Goal: Task Accomplishment & Management: Complete application form

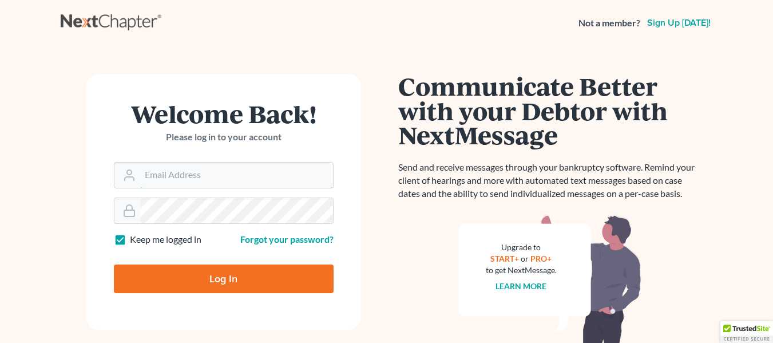
type input "[EMAIL_ADDRESS][DOMAIN_NAME]"
click at [241, 278] on input "Log In" at bounding box center [224, 278] width 220 height 29
type input "Thinking..."
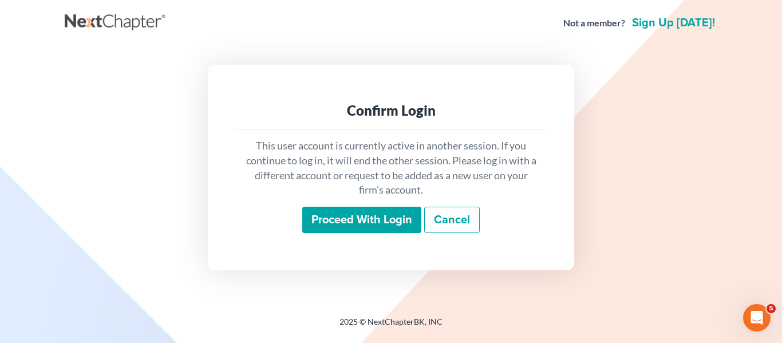
click at [352, 213] on input "Proceed with login" at bounding box center [361, 220] width 119 height 26
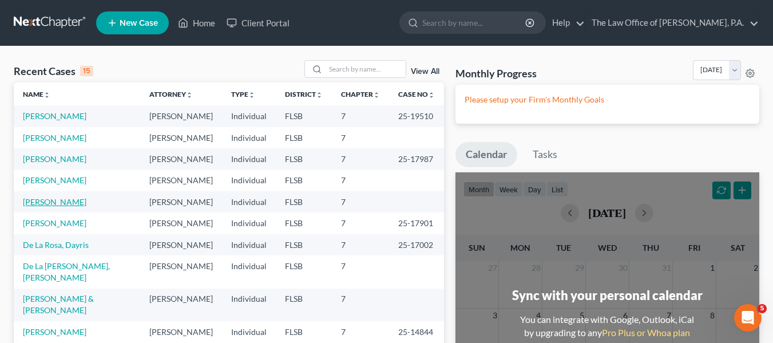
click at [65, 204] on link "Suarez, Diana" at bounding box center [55, 202] width 64 height 10
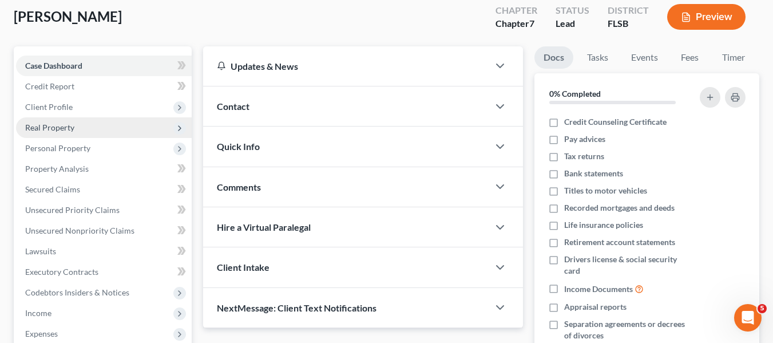
scroll to position [114, 0]
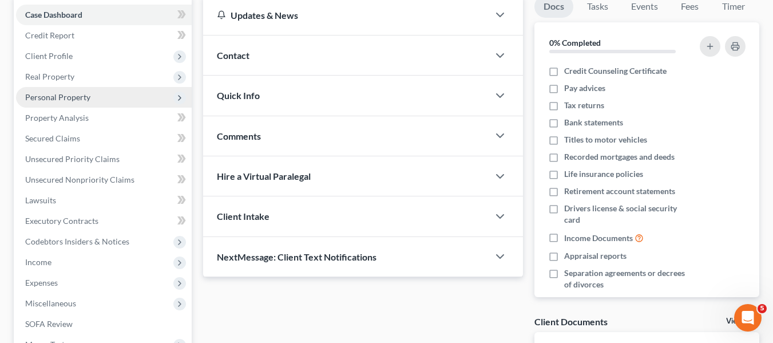
click at [80, 97] on span "Personal Property" at bounding box center [57, 97] width 65 height 10
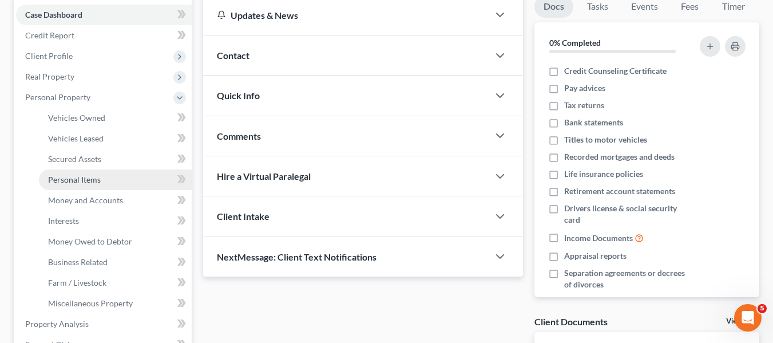
click at [76, 177] on span "Personal Items" at bounding box center [74, 179] width 53 height 10
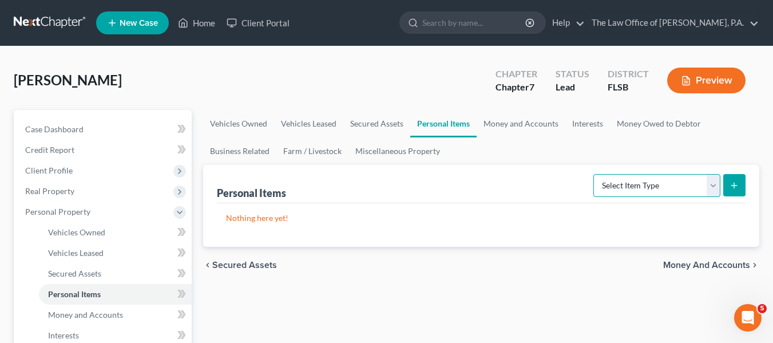
click at [652, 188] on select "Select Item Type Clothing Collectibles Of Value Electronics Firearms Household …" at bounding box center [656, 185] width 127 height 23
select select "electronics"
click at [594, 174] on select "Select Item Type Clothing Collectibles Of Value Electronics Firearms Household …" at bounding box center [656, 185] width 127 height 23
click at [732, 185] on icon "submit" at bounding box center [733, 185] width 9 height 9
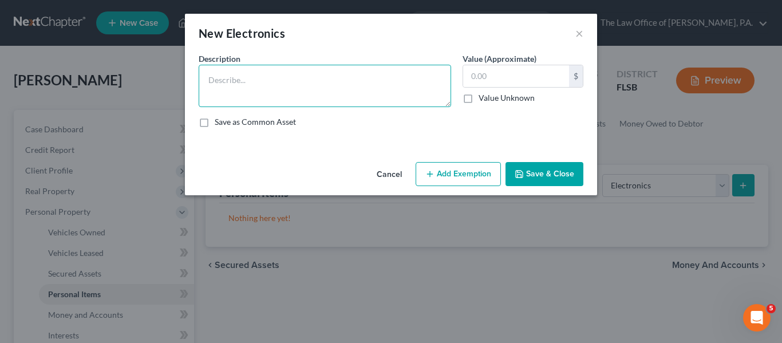
click at [230, 82] on textarea at bounding box center [325, 86] width 252 height 42
paste textarea "1,325"
drag, startPoint x: 277, startPoint y: 83, endPoint x: 243, endPoint y: 85, distance: 34.9
click at [243, 85] on textarea "Used 1,325" at bounding box center [325, 86] width 252 height 42
type textarea "Used 1,325"
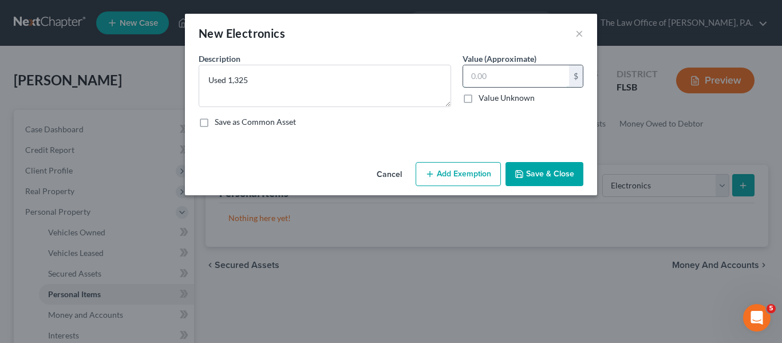
click at [471, 73] on input "text" at bounding box center [516, 76] width 106 height 22
type input "1,000"
drag, startPoint x: 399, startPoint y: 82, endPoint x: 220, endPoint y: 66, distance: 179.8
click at [397, 84] on textarea "Used 1,325" at bounding box center [325, 86] width 252 height 42
drag, startPoint x: 229, startPoint y: 78, endPoint x: 251, endPoint y: 73, distance: 22.5
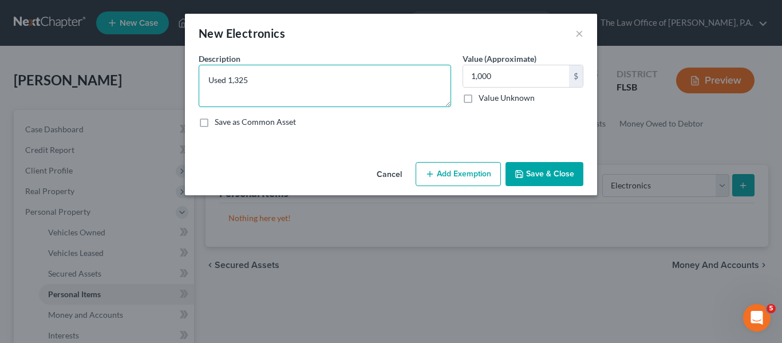
click at [251, 73] on textarea "Used 1,325" at bounding box center [325, 86] width 252 height 42
paste textarea "2012 macbook - $25 2018 ipad - $100 2018 macbook air - $100 2021 imac - $300 ip…"
drag, startPoint x: 308, startPoint y: 91, endPoint x: 230, endPoint y: 61, distance: 83.5
click at [230, 61] on div "Description * Used 2012 macbook - $25 2018 ipad - $100 2018 macbook air - $100 …" at bounding box center [325, 80] width 264 height 54
paste textarea "Computers, tablets, and accessories"
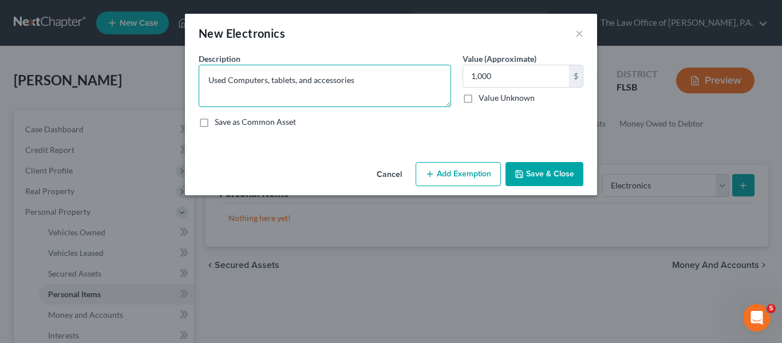
click at [232, 77] on textarea "Used Computers, tablets, and accessories" at bounding box center [325, 86] width 252 height 42
type textarea "Used computers, tablets, and accessories"
click at [541, 176] on button "Save & Close" at bounding box center [544, 174] width 78 height 24
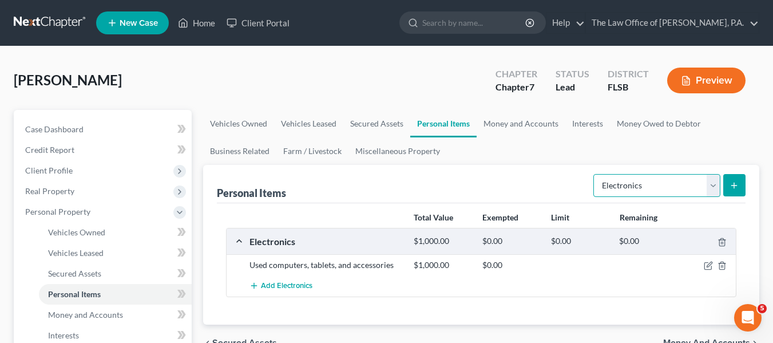
click at [630, 182] on select "Select Item Type Clothing Collectibles Of Value Electronics Firearms Household …" at bounding box center [656, 185] width 127 height 23
click at [594, 174] on select "Select Item Type Clothing Collectibles Of Value Electronics Firearms Household …" at bounding box center [656, 185] width 127 height 23
click at [661, 189] on select "Select Item Type Clothing Collectibles Of Value Electronics Firearms Household …" at bounding box center [656, 185] width 127 height 23
select select "clothing"
click at [594, 174] on select "Select Item Type Clothing Collectibles Of Value Electronics Firearms Household …" at bounding box center [656, 185] width 127 height 23
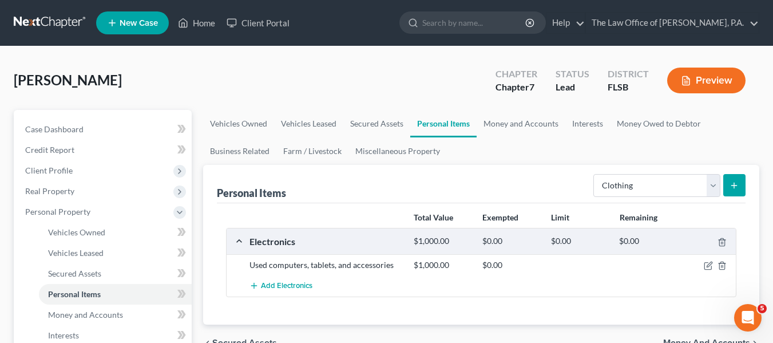
click at [735, 190] on button "submit" at bounding box center [734, 185] width 22 height 22
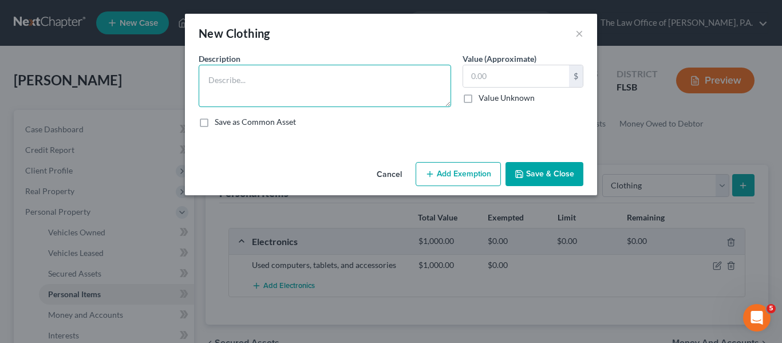
click at [238, 71] on textarea at bounding box center [325, 86] width 252 height 42
type textarea "Used Clothing"
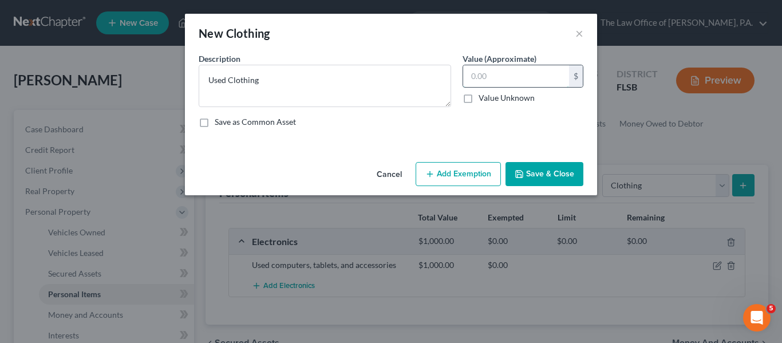
click at [491, 86] on input "text" at bounding box center [516, 76] width 106 height 22
type input "50"
click at [536, 172] on button "Save & Close" at bounding box center [544, 174] width 78 height 24
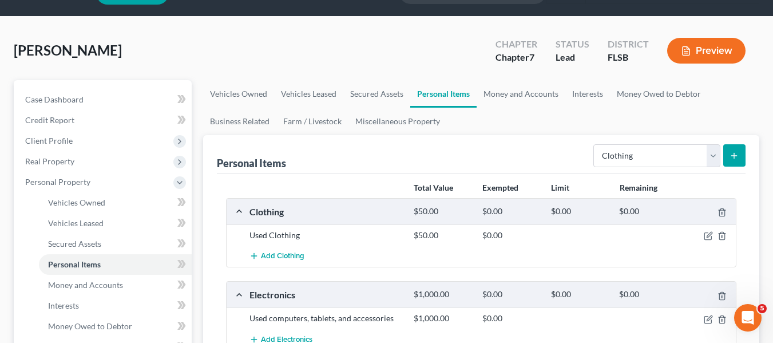
scroll to position [57, 0]
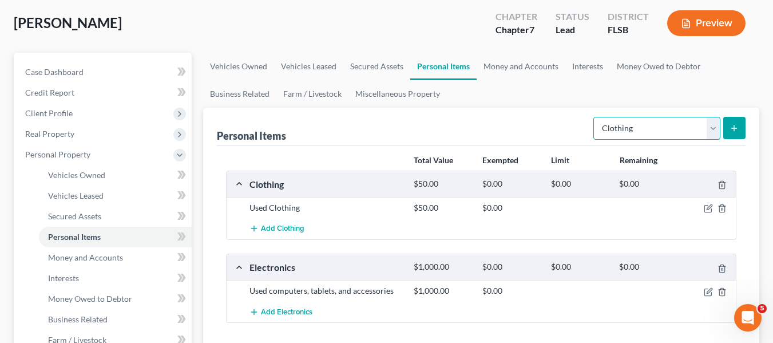
click at [645, 125] on select "Select Item Type Clothing Collectibles Of Value Electronics Firearms Household …" at bounding box center [656, 128] width 127 height 23
select select "household_goods"
click at [594, 117] on select "Select Item Type Clothing Collectibles Of Value Electronics Firearms Household …" at bounding box center [656, 128] width 127 height 23
click at [733, 127] on icon "submit" at bounding box center [733, 128] width 9 height 9
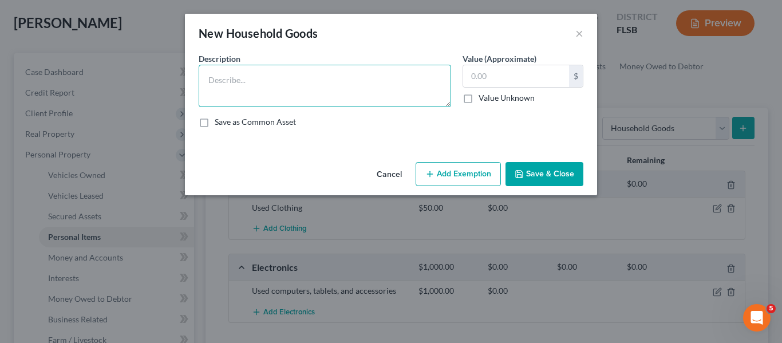
click at [289, 73] on textarea at bounding box center [325, 86] width 252 height 42
type textarea "Used Bedroom Furniture"
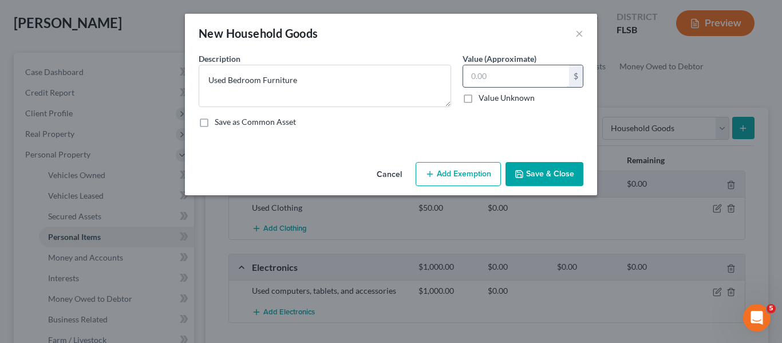
click at [494, 73] on input "text" at bounding box center [516, 76] width 106 height 22
type input "300"
click at [574, 179] on button "Save & Close" at bounding box center [544, 174] width 78 height 24
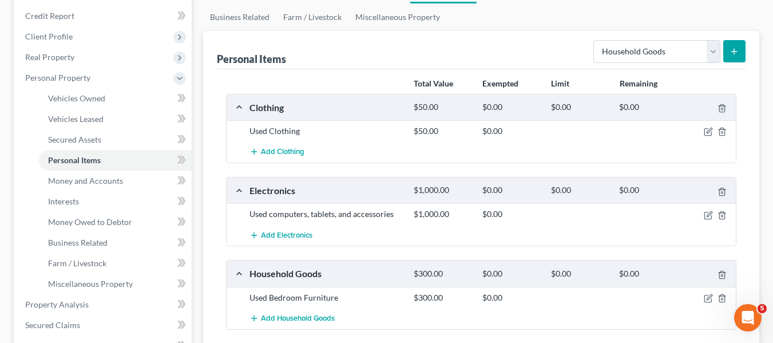
scroll to position [172, 0]
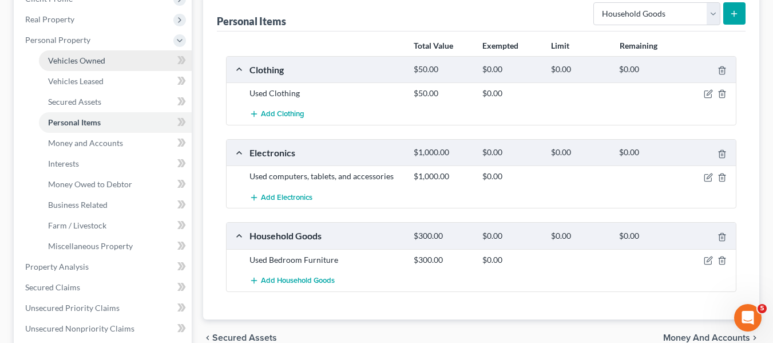
click at [86, 68] on link "Vehicles Owned" at bounding box center [115, 60] width 153 height 21
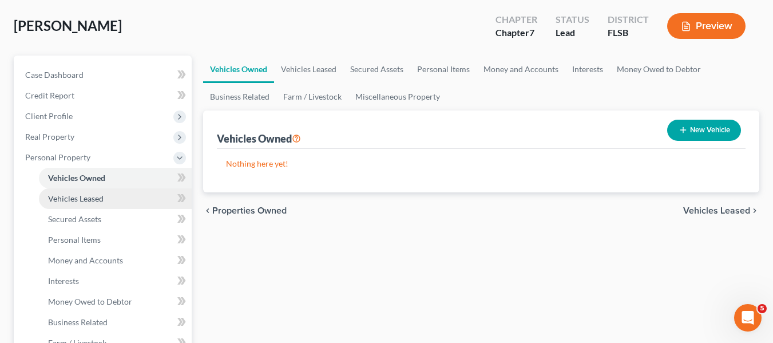
scroll to position [114, 0]
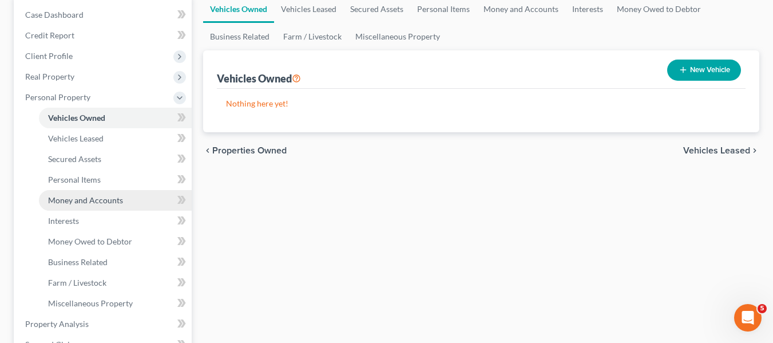
click at [93, 198] on span "Money and Accounts" at bounding box center [85, 200] width 75 height 10
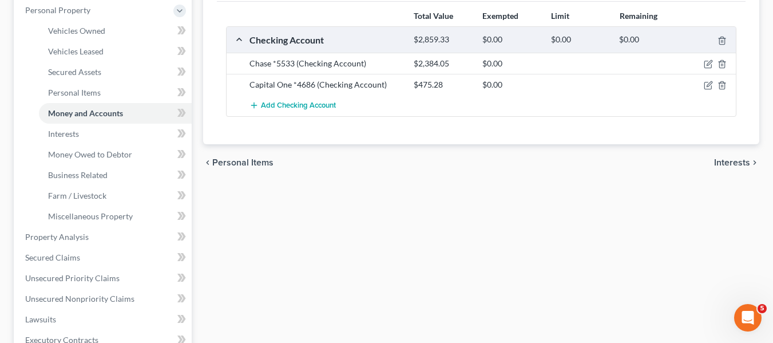
scroll to position [229, 0]
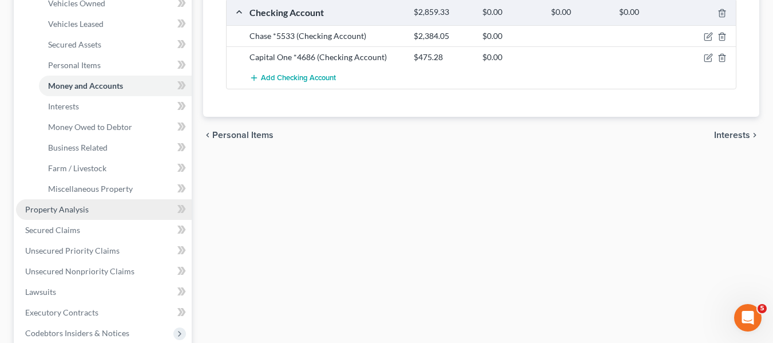
click at [129, 212] on link "Property Analysis" at bounding box center [104, 209] width 176 height 21
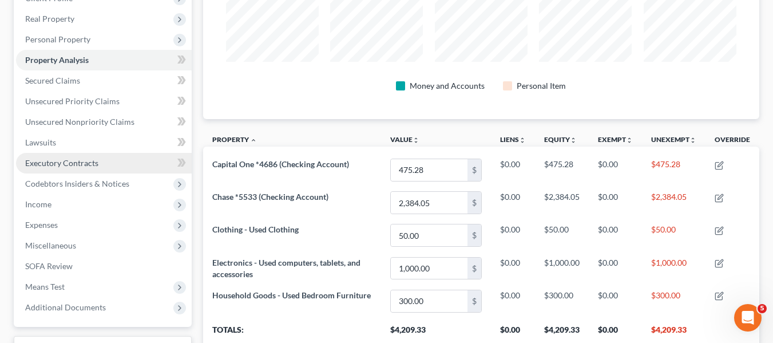
scroll to position [94, 0]
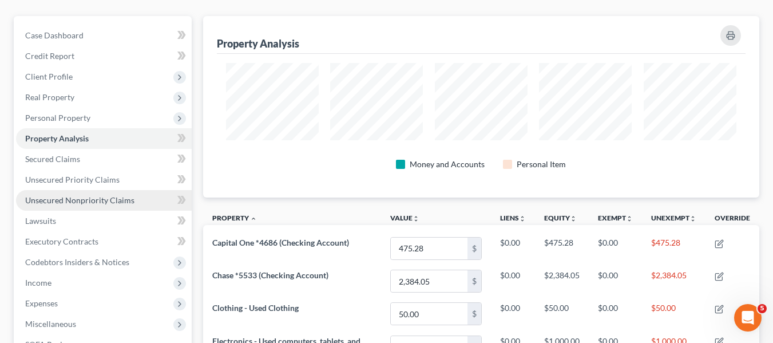
click at [110, 202] on span "Unsecured Nonpriority Claims" at bounding box center [79, 200] width 109 height 10
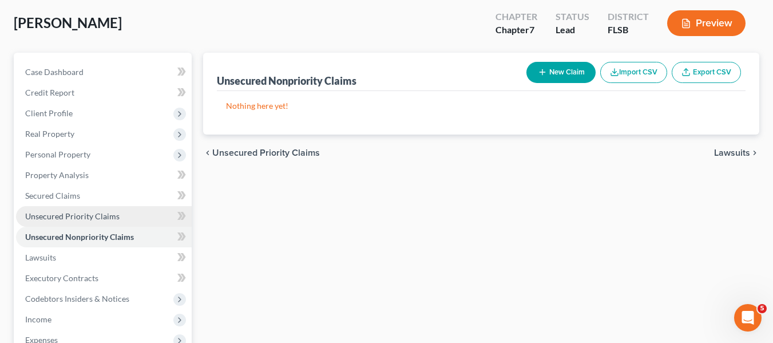
click at [67, 215] on span "Unsecured Priority Claims" at bounding box center [72, 216] width 94 height 10
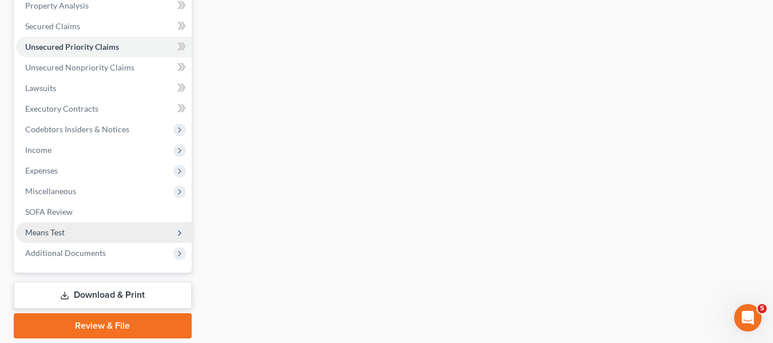
scroll to position [229, 0]
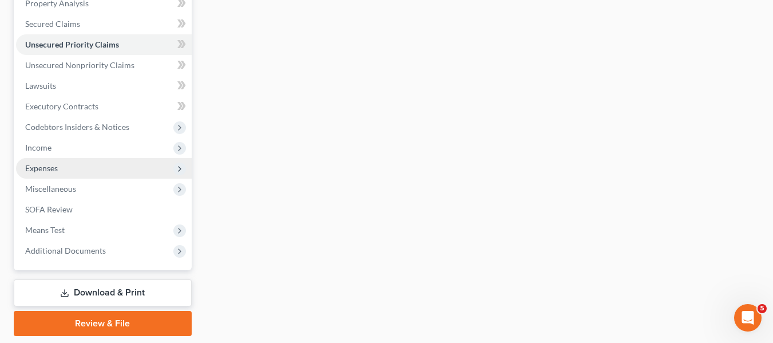
click at [84, 163] on span "Expenses" at bounding box center [104, 168] width 176 height 21
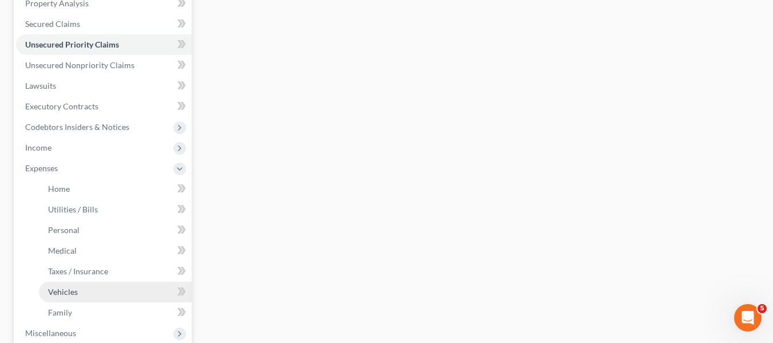
click at [64, 290] on span "Vehicles" at bounding box center [63, 292] width 30 height 10
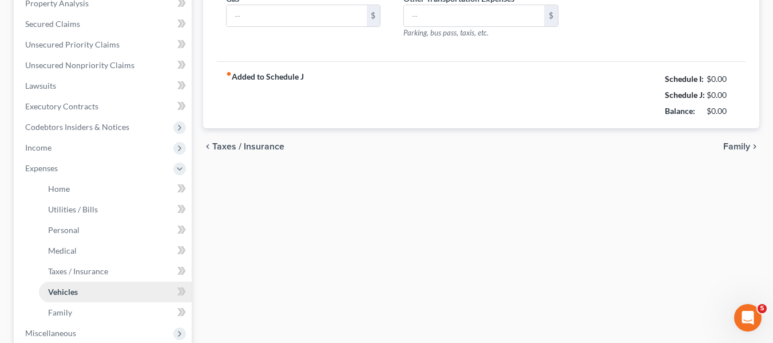
type input "0.00"
type input "500.00"
type input "0.00"
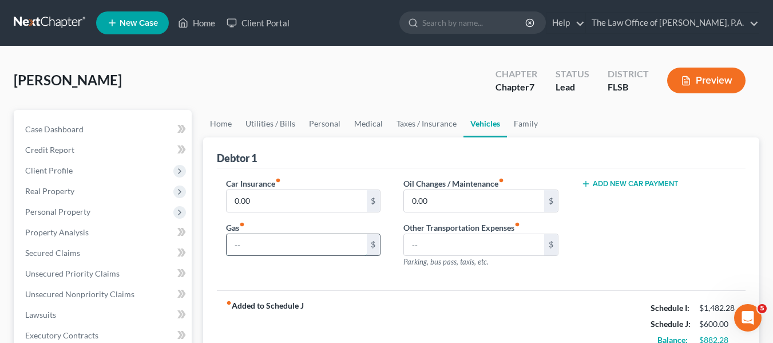
click at [276, 243] on input "text" at bounding box center [297, 245] width 140 height 22
type input "100"
type input "4"
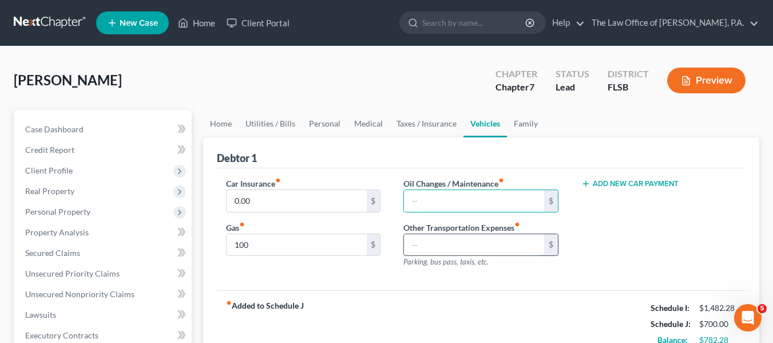
click at [429, 247] on input "text" at bounding box center [474, 245] width 140 height 22
type input "400"
click at [638, 233] on div "Add New Car Payment" at bounding box center [659, 227] width 178 height 100
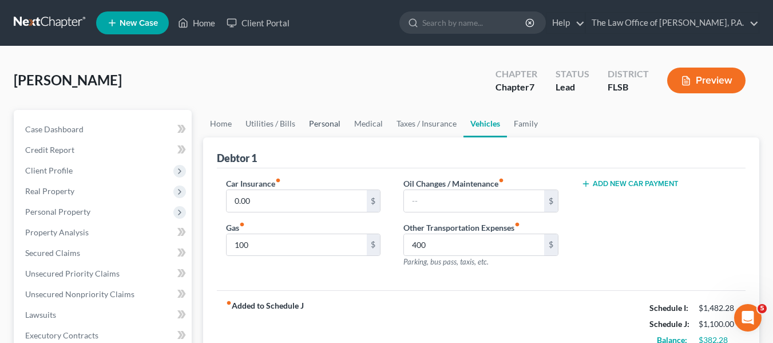
click at [328, 127] on link "Personal" at bounding box center [324, 123] width 45 height 27
